Goal: Transaction & Acquisition: Purchase product/service

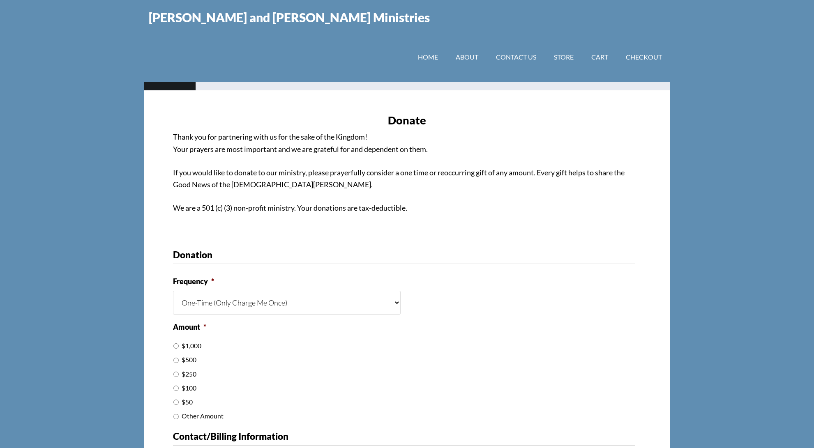
click at [176, 358] on input "$500" at bounding box center [175, 360] width 5 height 5
radio input "true"
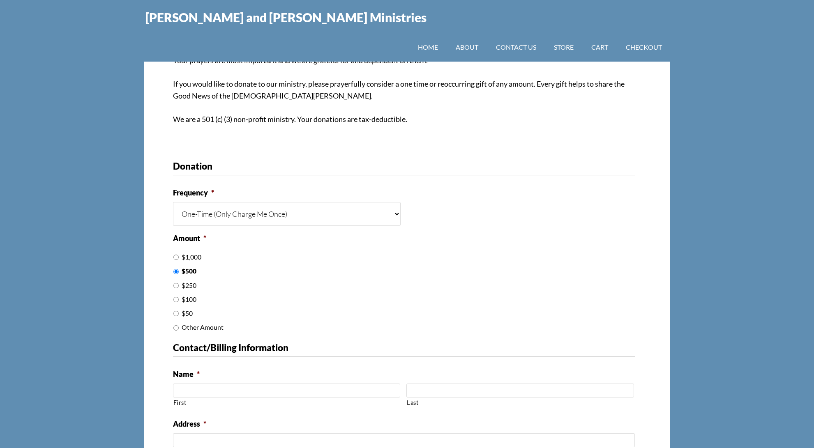
scroll to position [76, 0]
type input "Rick and Katie"
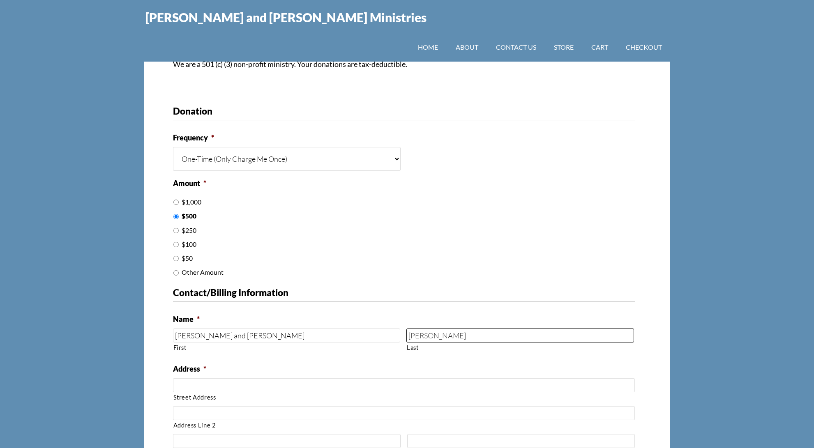
scroll to position [139, 0]
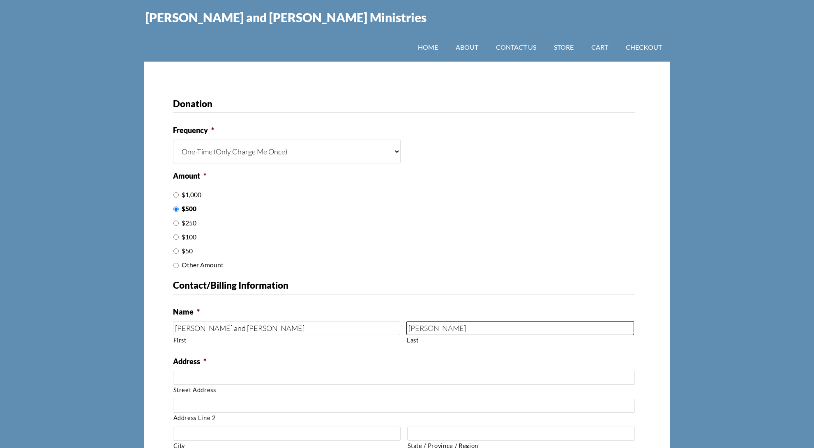
type input "Nixon"
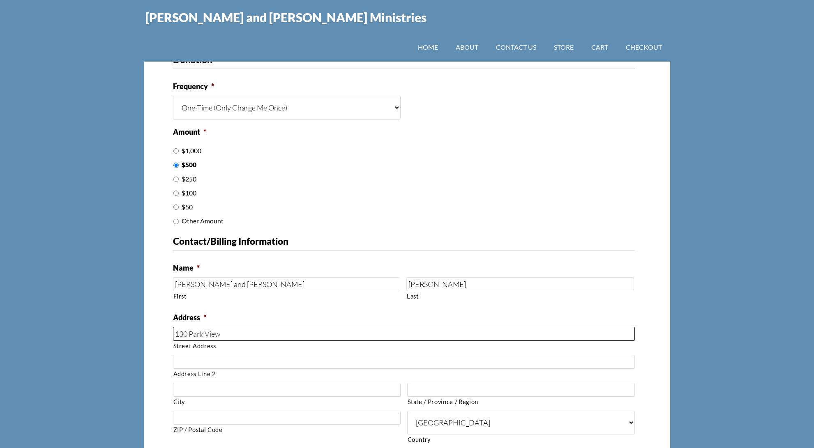
scroll to position [184, 0]
type input "130 Park View"
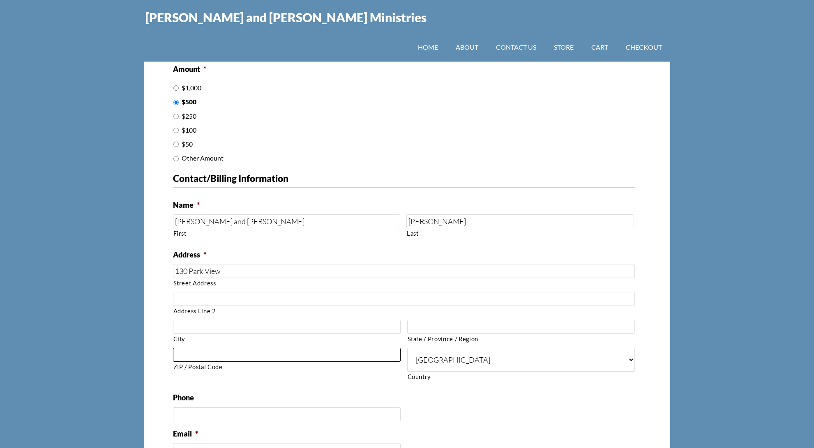
scroll to position [247, 0]
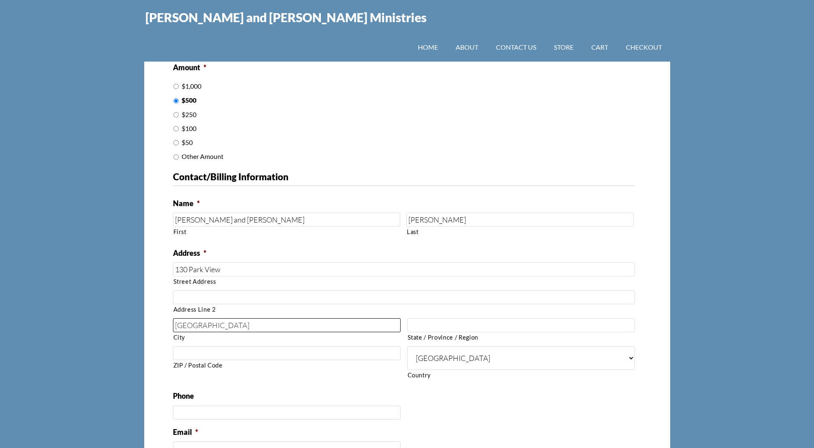
type input "Fayetteville"
click at [631, 318] on input "State / Province / Region" at bounding box center [521, 325] width 228 height 14
click at [630, 318] on input "State / Province / Region" at bounding box center [521, 325] width 228 height 14
type input "GA"
click at [200, 346] on input "ZIP / Postal Code" at bounding box center [287, 353] width 228 height 14
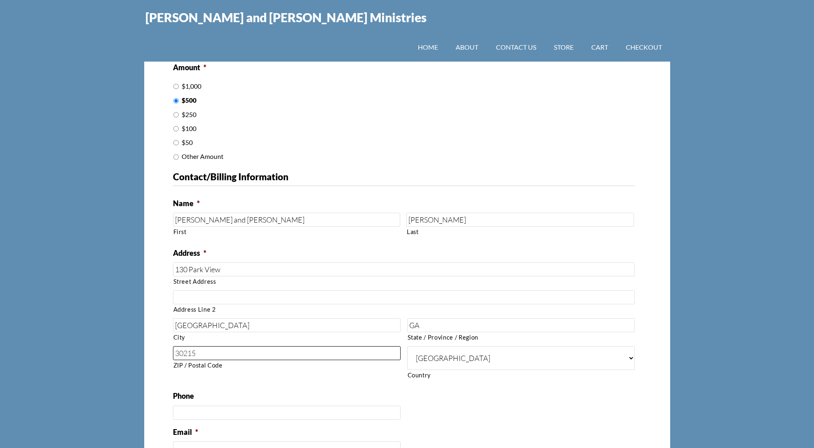
type input "30215"
type input "[PHONE_NUMBER]"
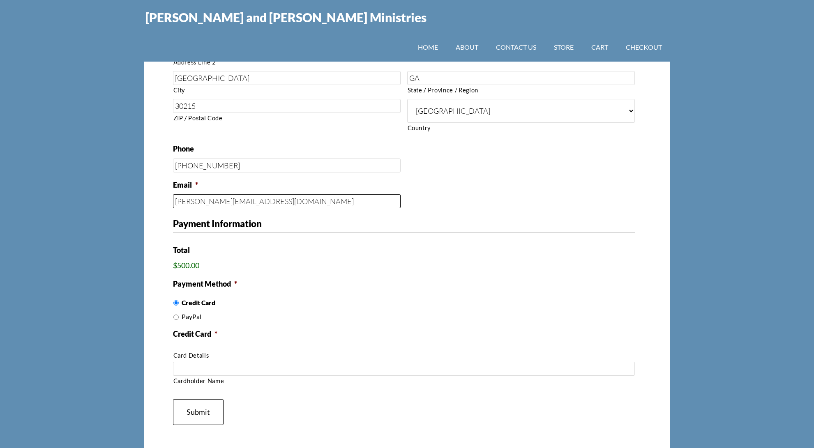
scroll to position [496, 0]
type input "[PERSON_NAME][EMAIL_ADDRESS][DOMAIN_NAME]"
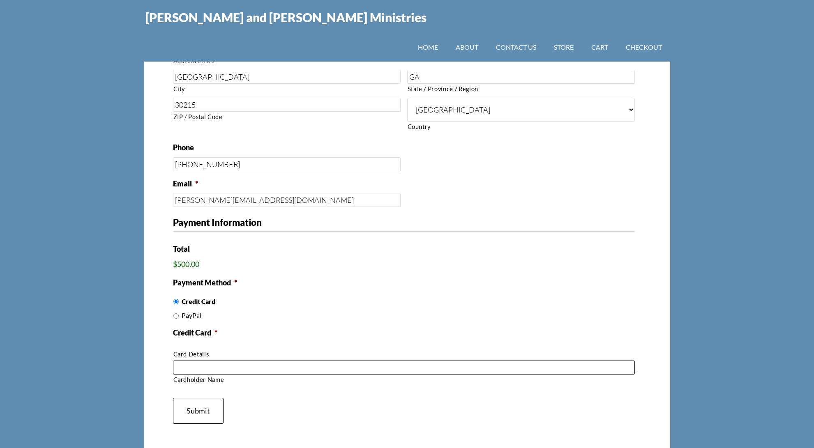
click at [177, 361] on input "Cardholder Name" at bounding box center [404, 368] width 462 height 14
click at [308, 361] on input "4147400311502528" at bounding box center [404, 368] width 462 height 14
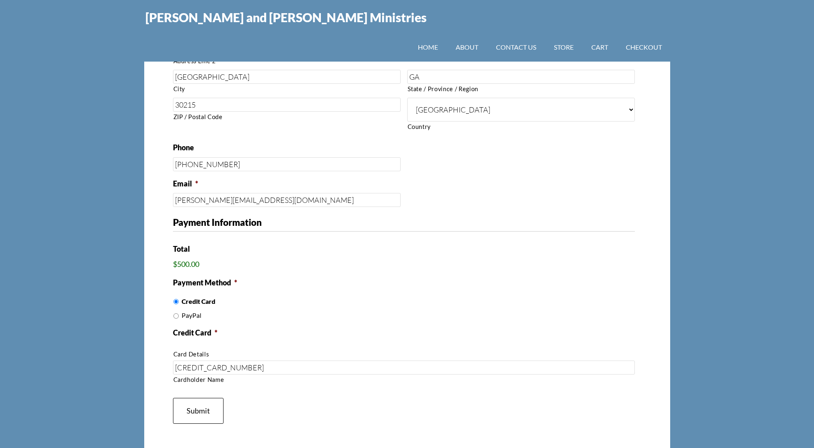
click at [193, 328] on label "Credit Card *" at bounding box center [195, 332] width 44 height 9
click at [364, 327] on li "Credit Card * Card Details 4147400311502528 Cardholder Name" at bounding box center [407, 356] width 468 height 58
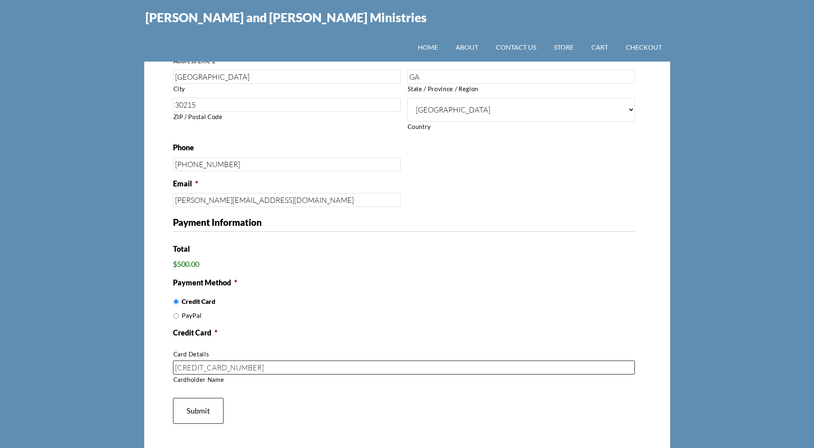
click at [275, 361] on input "4147400311502528" at bounding box center [404, 368] width 462 height 14
type input "4"
type input "Kathryn Nixon"
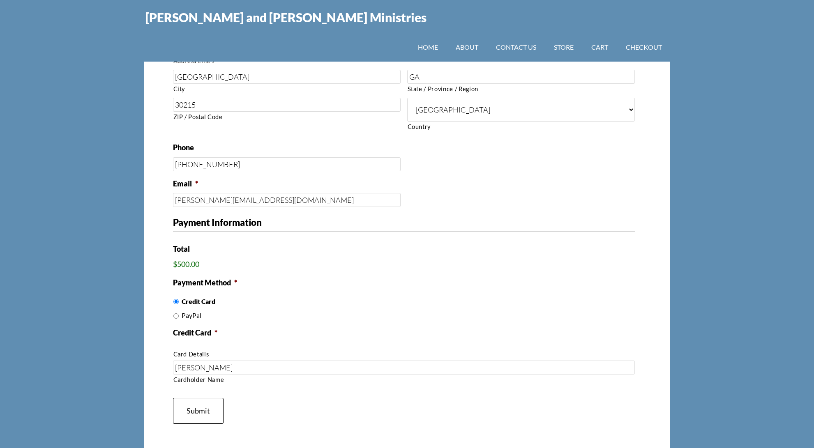
click at [188, 350] on label "Card Details" at bounding box center [403, 355] width 461 height 10
click at [190, 350] on label "Card Details" at bounding box center [403, 355] width 461 height 10
click at [189, 328] on label "Credit Card *" at bounding box center [195, 332] width 44 height 9
click at [279, 296] on ul "Name This field is for validation purposes and should be left unchanged. Donati…" at bounding box center [407, 63] width 468 height 644
click at [366, 310] on li "PayPal" at bounding box center [407, 315] width 468 height 11
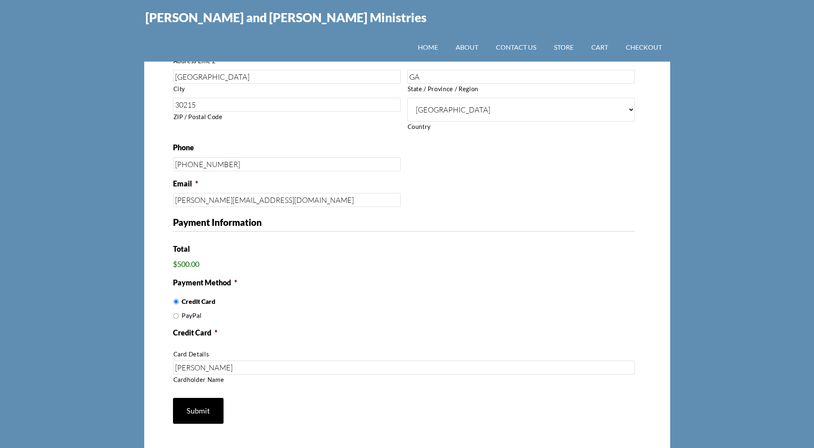
click at [202, 398] on input "Submit" at bounding box center [198, 411] width 51 height 26
click at [203, 398] on input "Submit" at bounding box center [198, 411] width 51 height 26
